Goal: Transaction & Acquisition: Download file/media

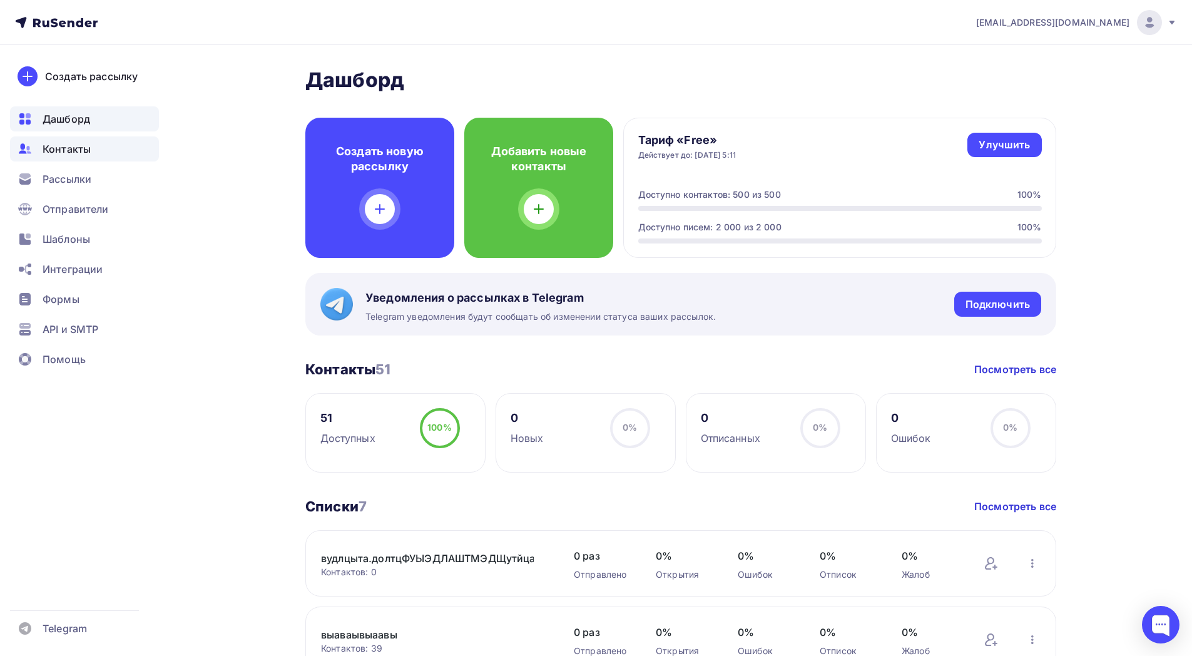
click at [74, 155] on span "Контакты" at bounding box center [67, 148] width 48 height 15
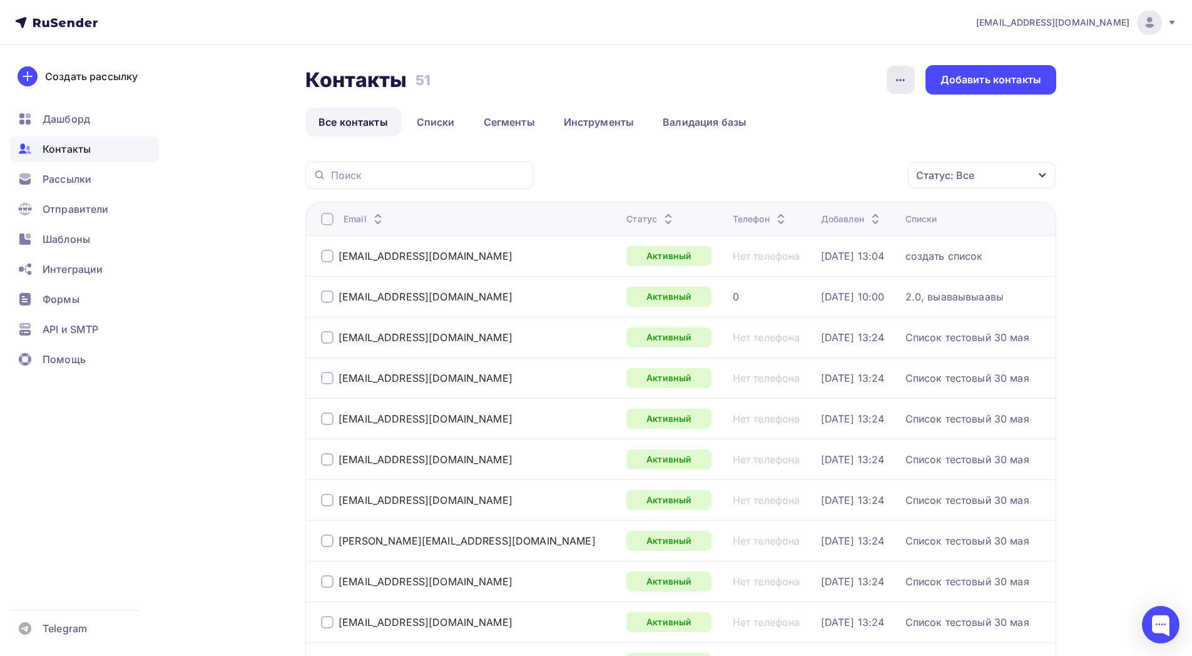
click at [903, 78] on icon "button" at bounding box center [900, 80] width 15 height 15
click at [817, 74] on div "Контакты Контакты 51 51 История импорта Добавить контакты" at bounding box center [680, 79] width 751 height 29
click at [447, 122] on link "Списки" at bounding box center [436, 122] width 64 height 29
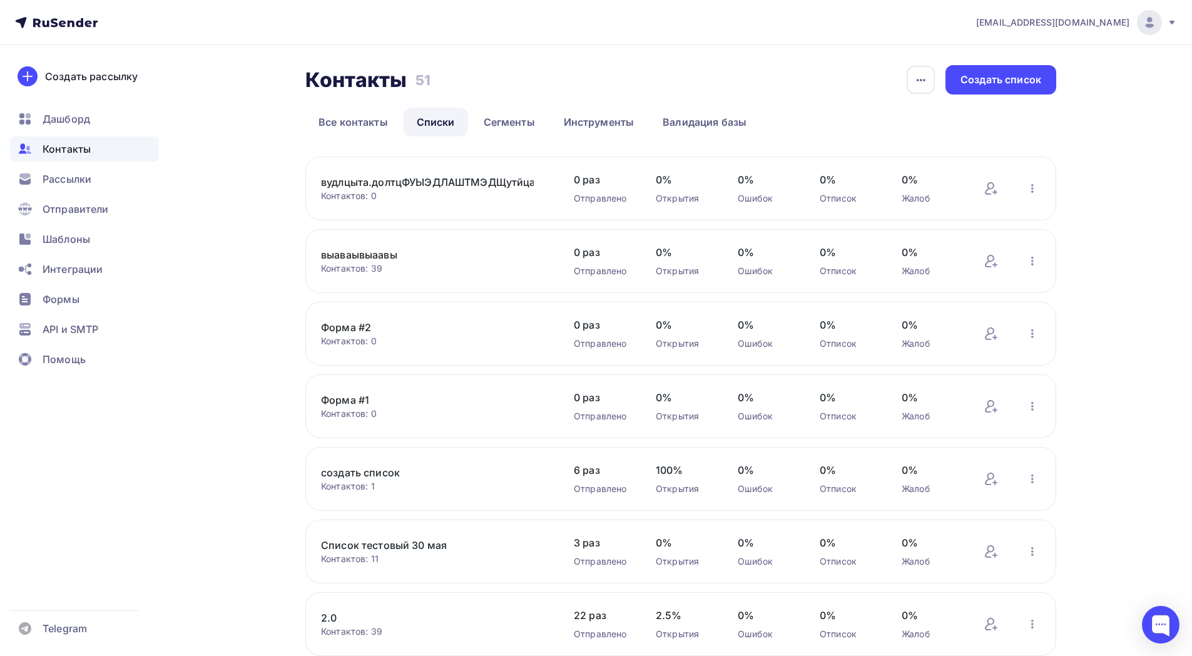
click at [365, 399] on link "Форма #1" at bounding box center [427, 399] width 213 height 15
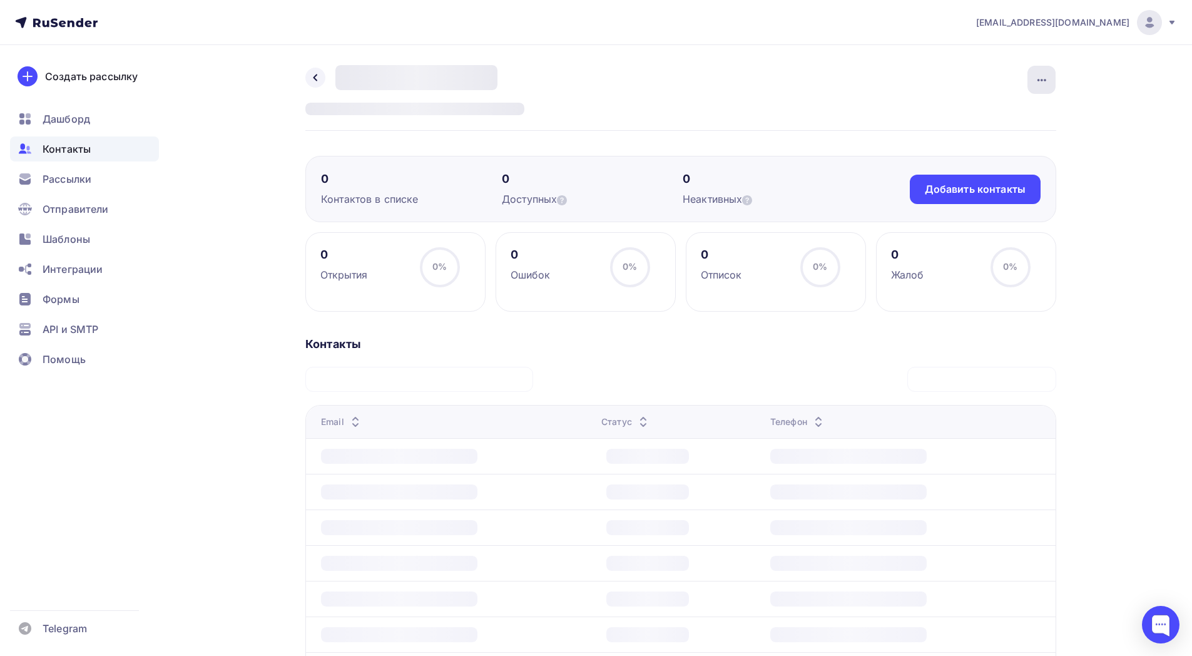
click at [1055, 89] on div "button" at bounding box center [1042, 80] width 28 height 28
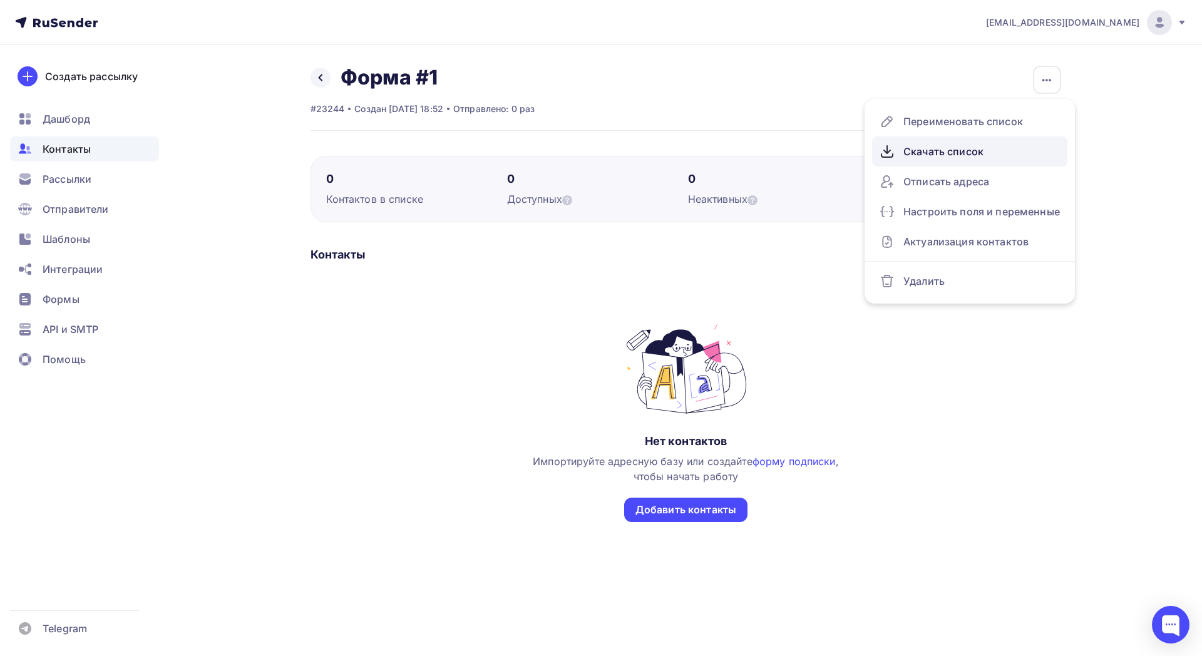
click at [1018, 158] on div "Скачать список" at bounding box center [969, 151] width 180 height 20
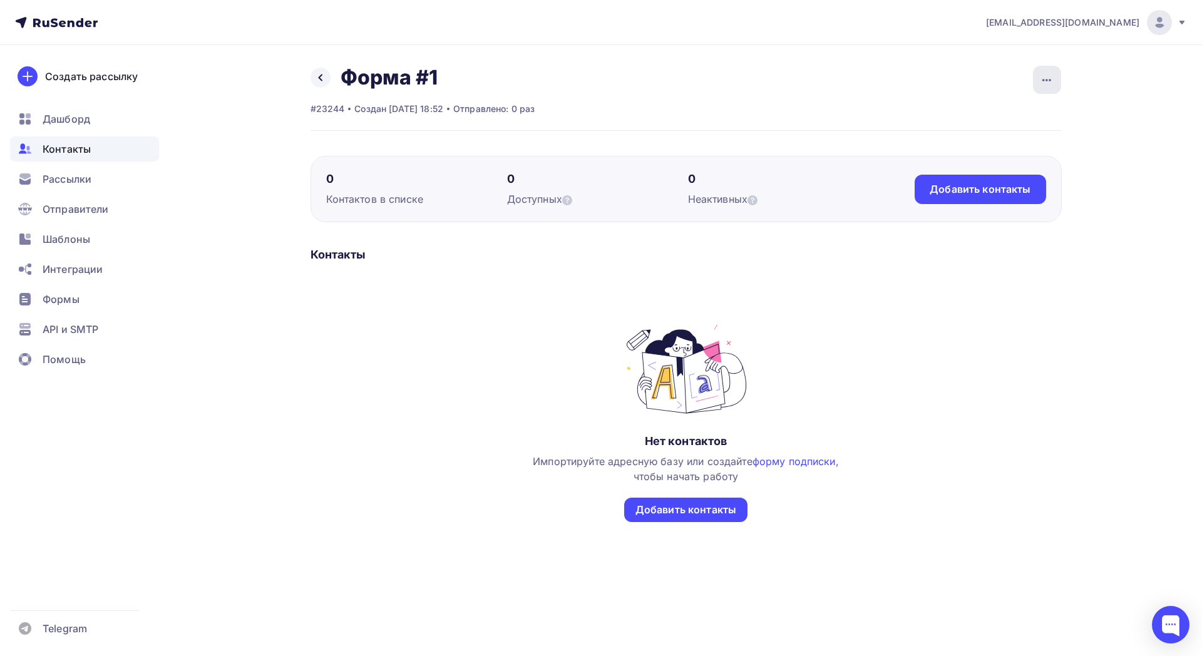
click at [1054, 82] on div "button" at bounding box center [1047, 80] width 28 height 28
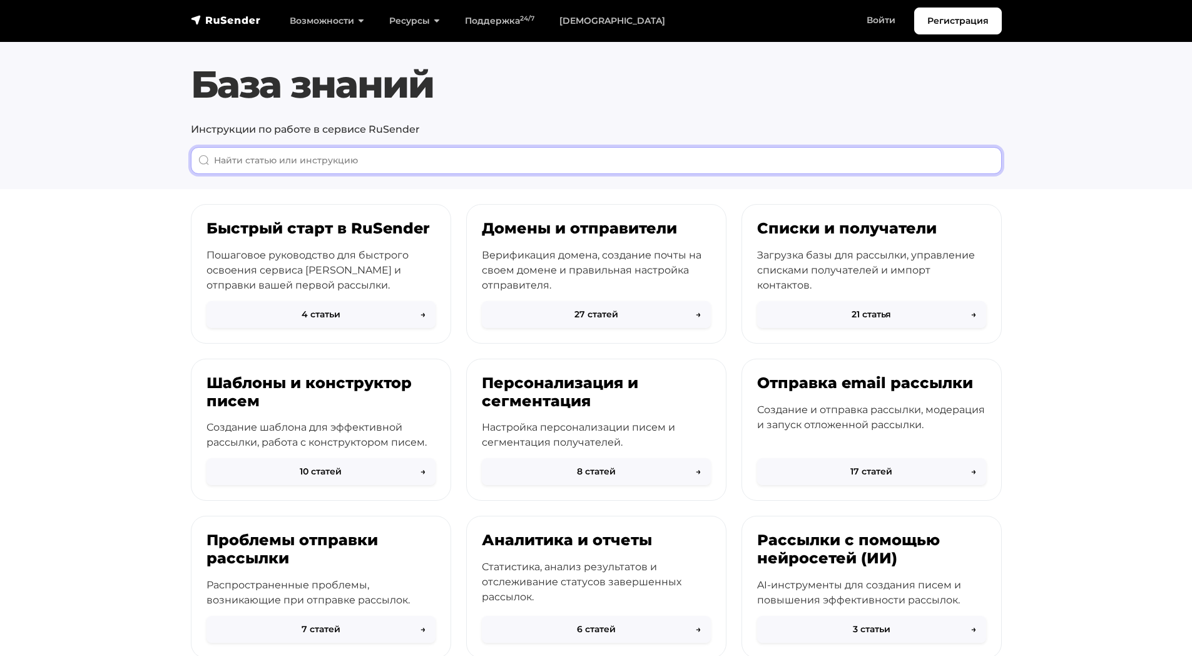
click at [513, 160] on input "When autocomplete results are available use up and down arrows to review and en…" at bounding box center [596, 160] width 811 height 27
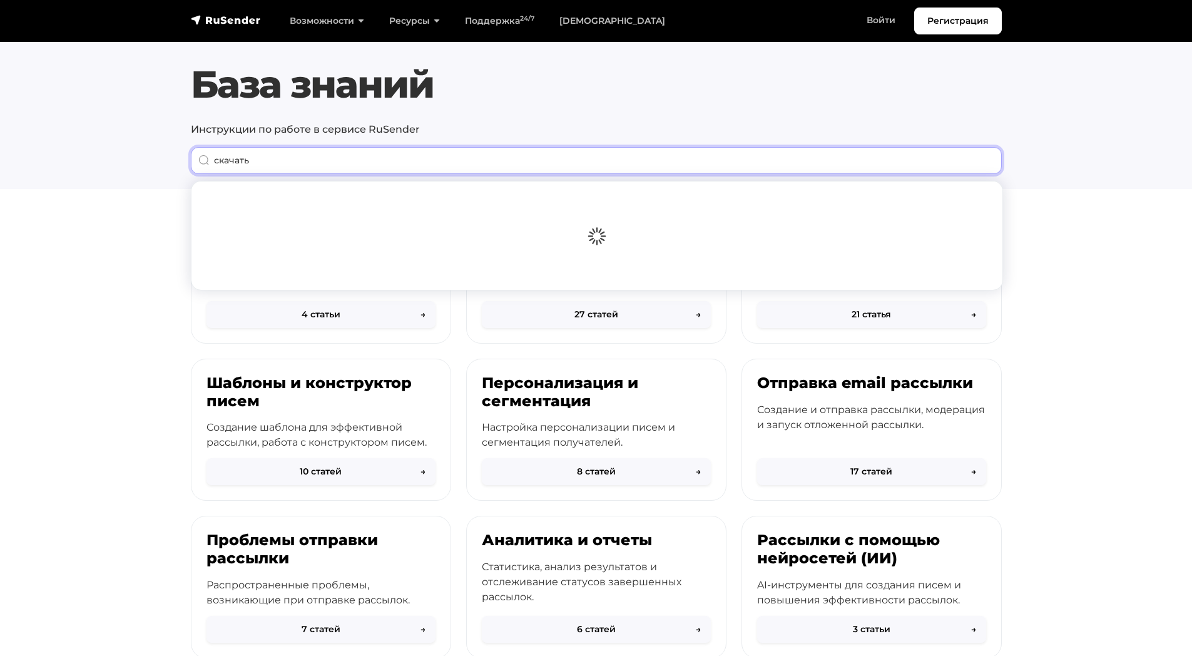
type input "скачать"
